Goal: Task Accomplishment & Management: Manage account settings

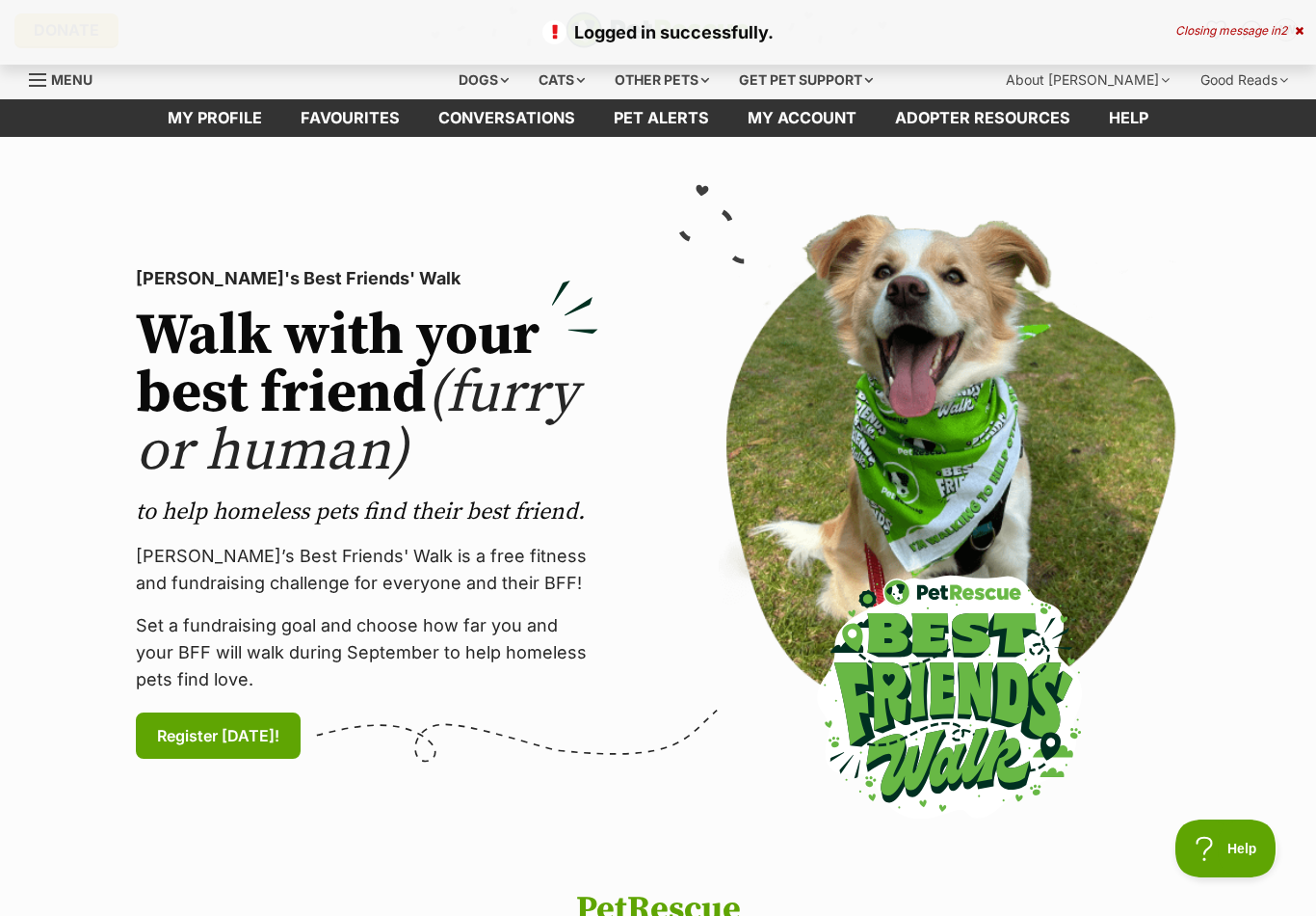
click at [337, 133] on link "Favourites" at bounding box center [350, 118] width 138 height 37
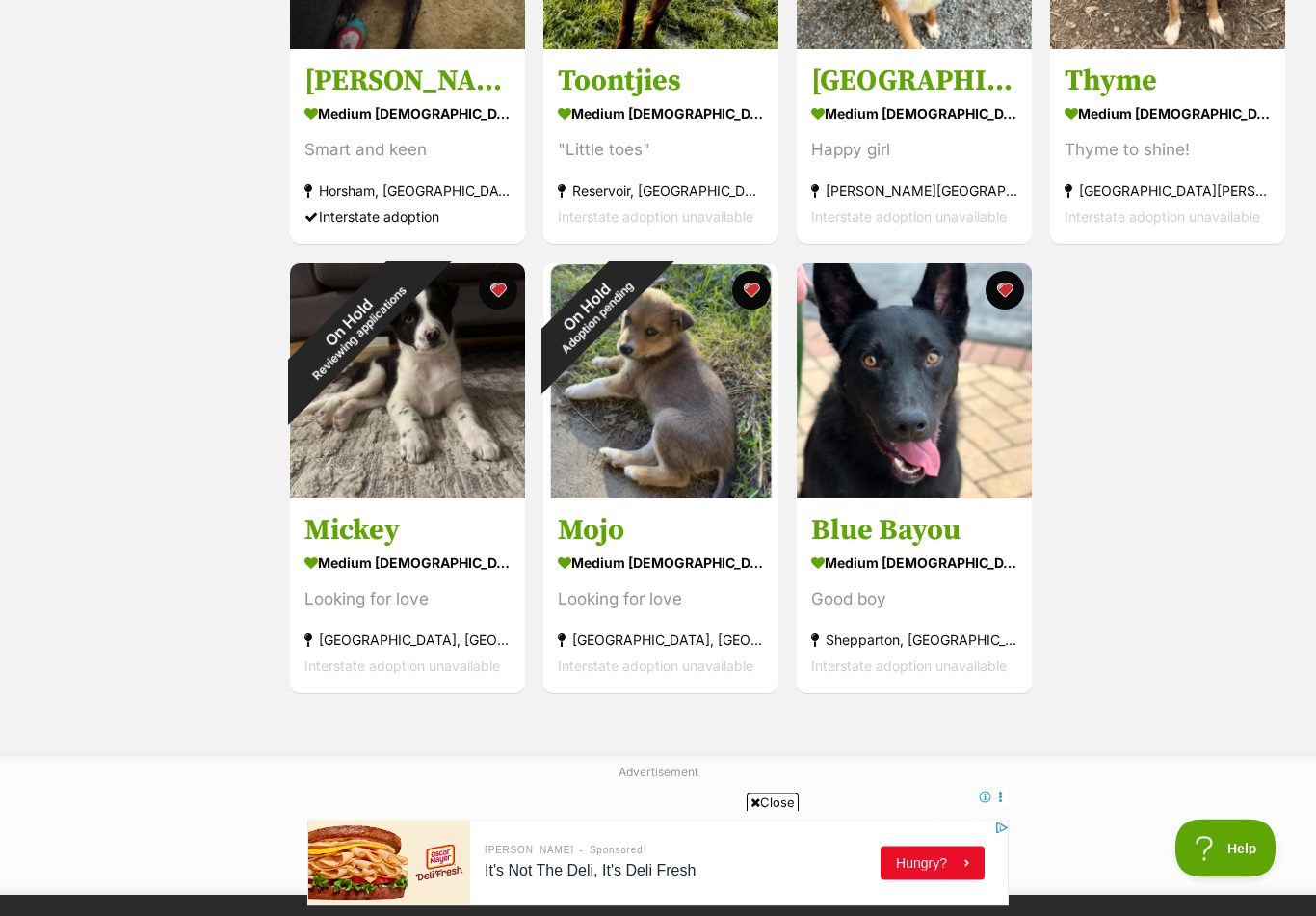
scroll to position [581, 0]
click at [381, 390] on div "On Hold Reviewing applications" at bounding box center [354, 327] width 127 height 127
